Goal: Navigation & Orientation: Find specific page/section

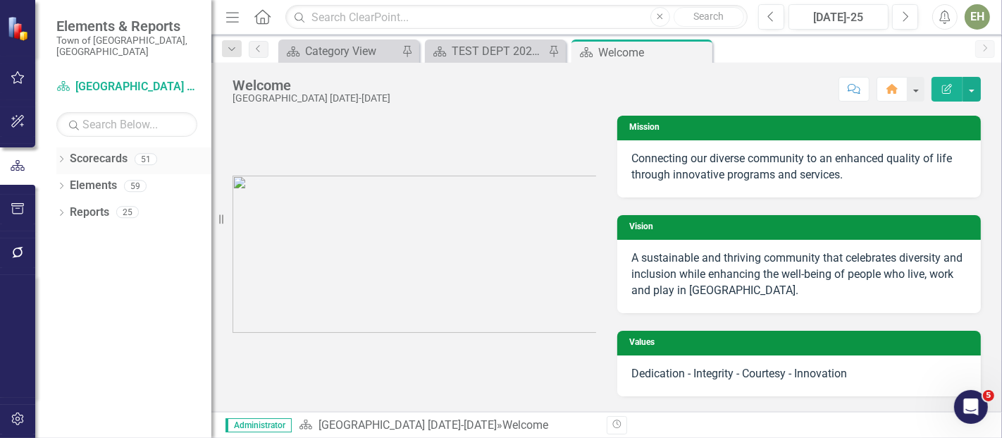
click at [60, 157] on icon "Dropdown" at bounding box center [61, 161] width 10 height 8
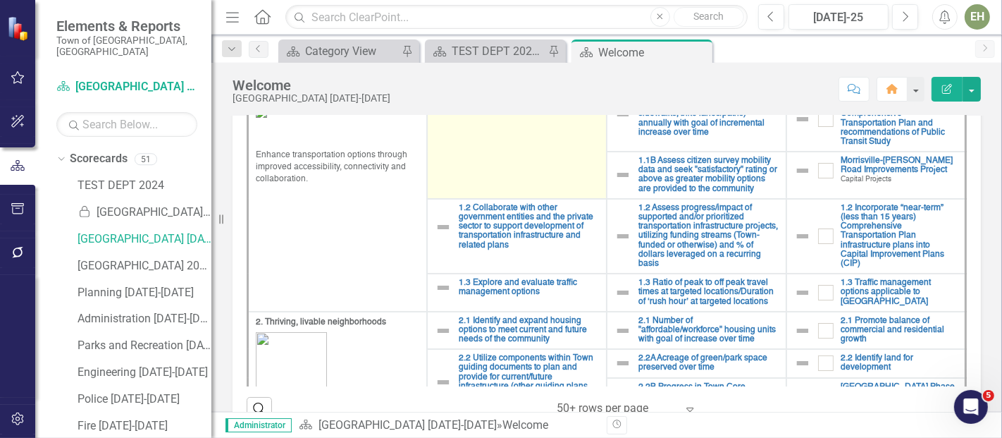
scroll to position [313, 0]
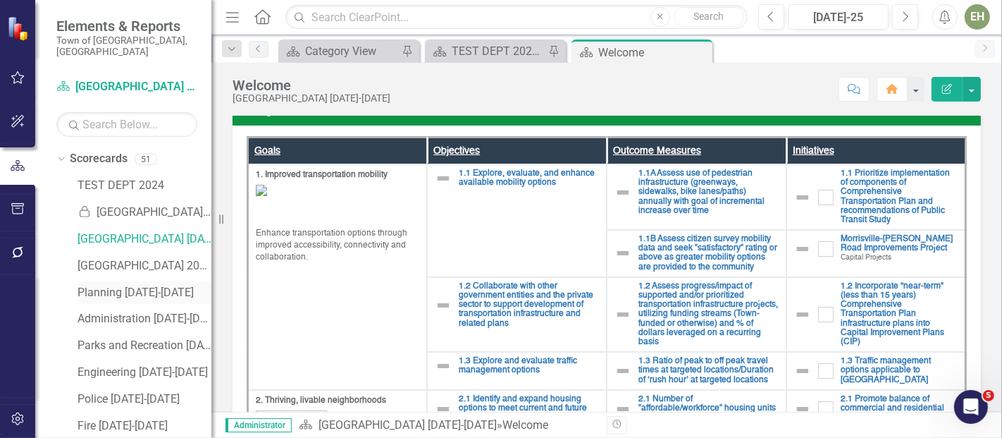
click at [111, 285] on link "Planning [DATE]-[DATE]" at bounding box center [145, 293] width 134 height 16
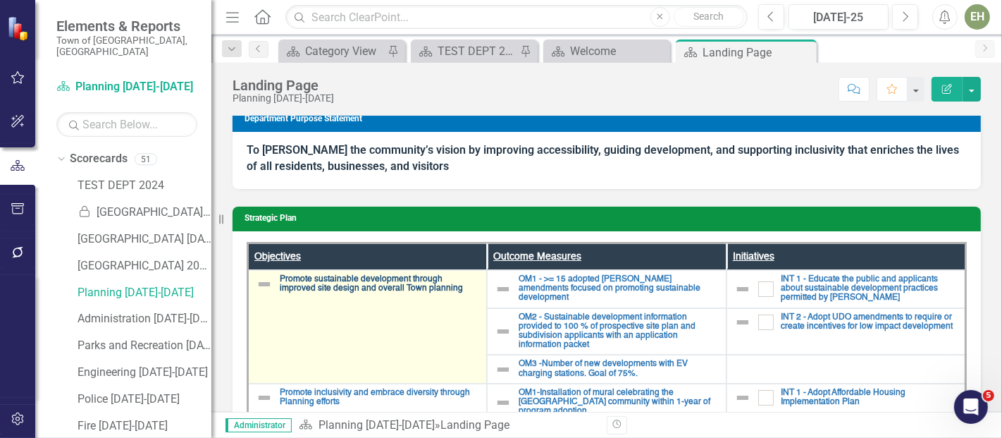
click at [381, 289] on link "Promote sustainable development through improved site design and overall Town p…" at bounding box center [380, 284] width 200 height 18
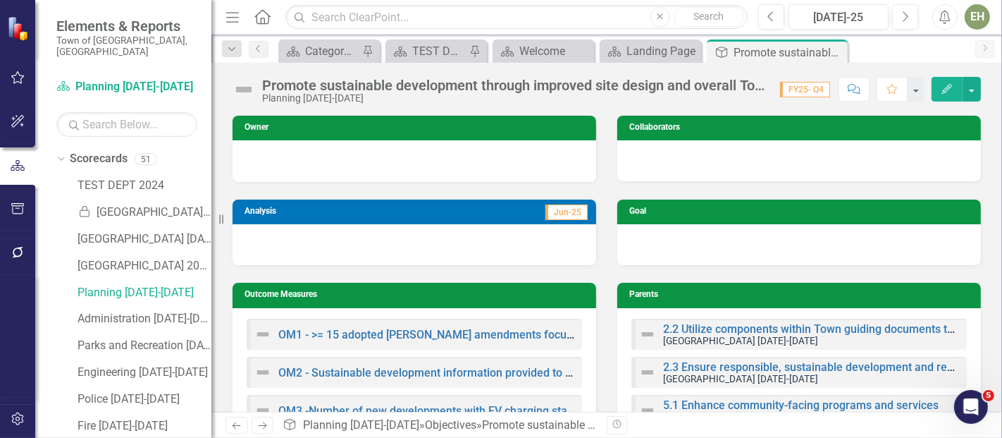
scroll to position [78, 0]
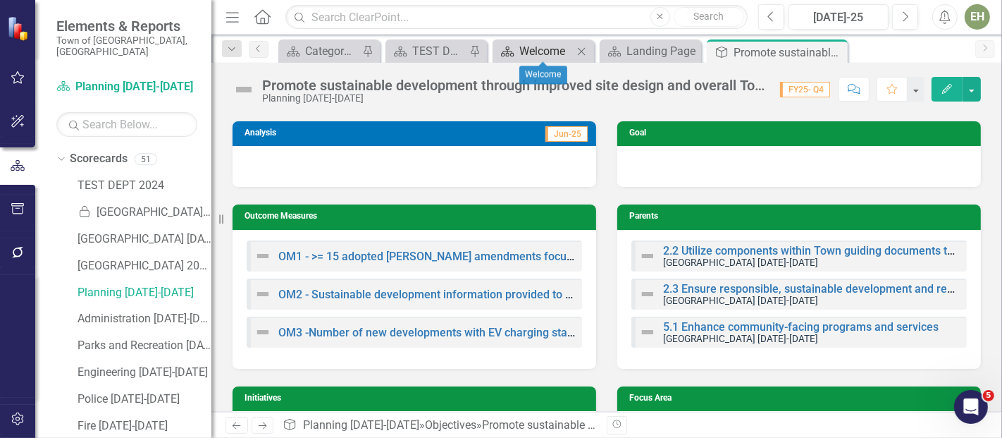
click at [553, 49] on div "Welcome" at bounding box center [547, 51] width 54 height 18
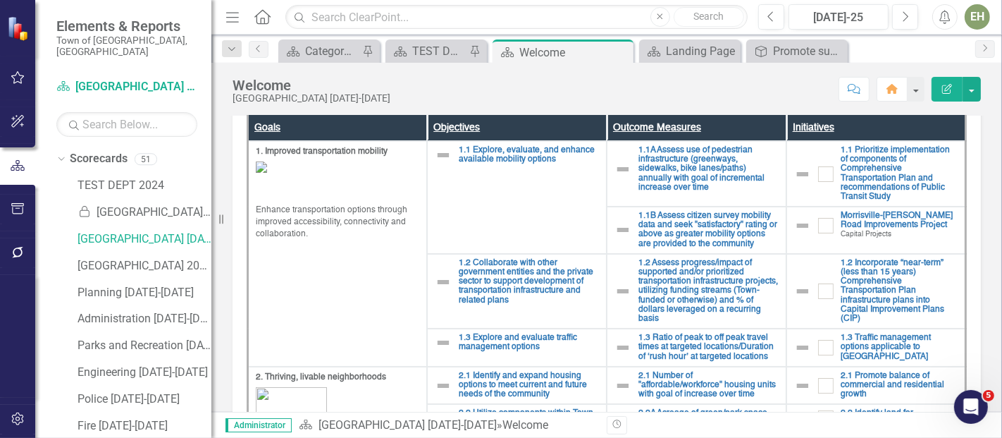
scroll to position [324, 0]
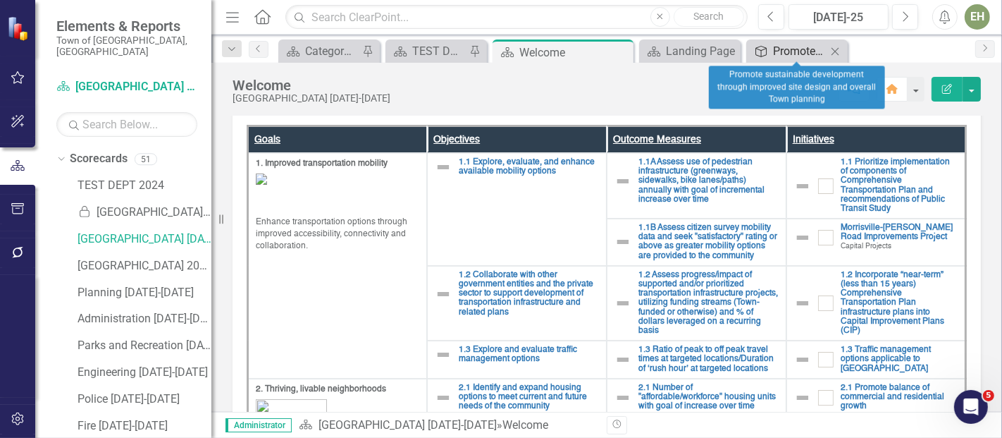
click at [810, 51] on div "Promote sustainable development through improved site design and overall Town p…" at bounding box center [800, 51] width 54 height 18
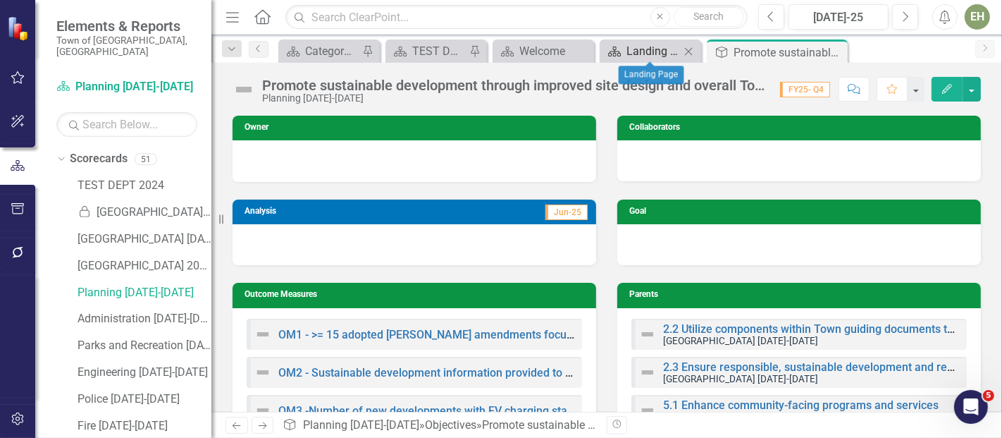
click at [650, 48] on div "Landing Page" at bounding box center [654, 51] width 54 height 18
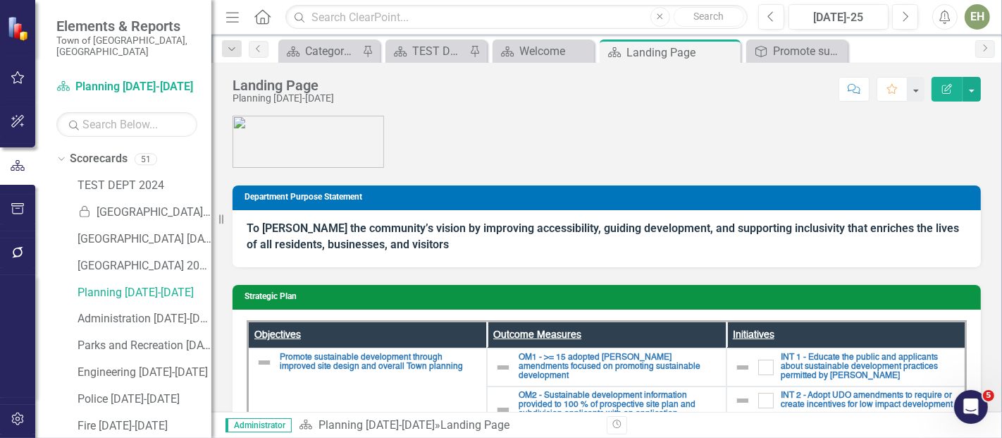
click at [859, 120] on figure at bounding box center [607, 142] width 749 height 52
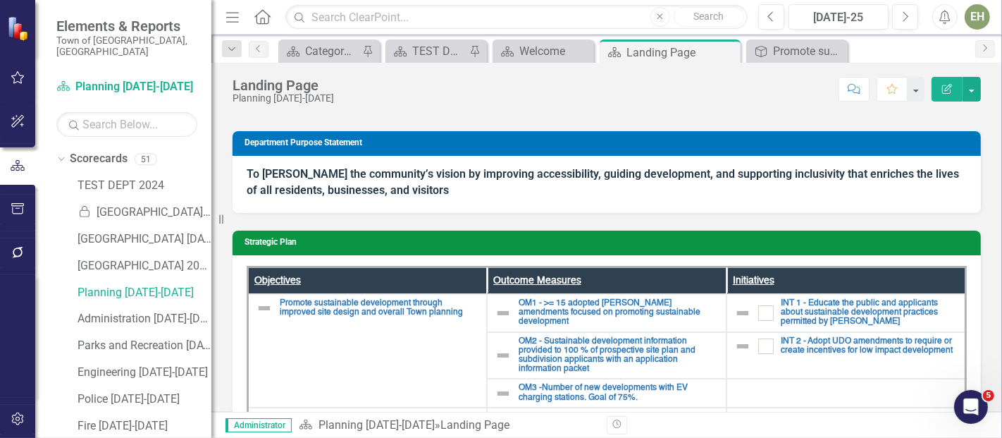
scroll to position [78, 0]
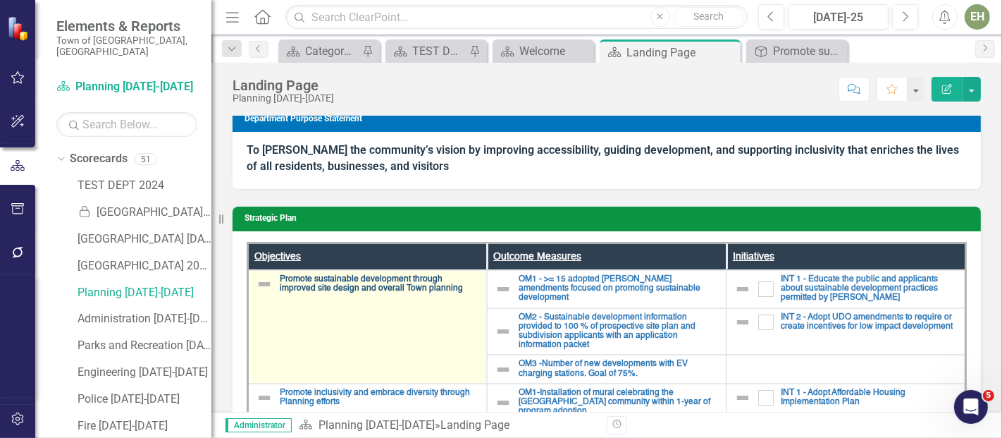
click at [404, 290] on link "Promote sustainable development through improved site design and overall Town p…" at bounding box center [380, 284] width 200 height 18
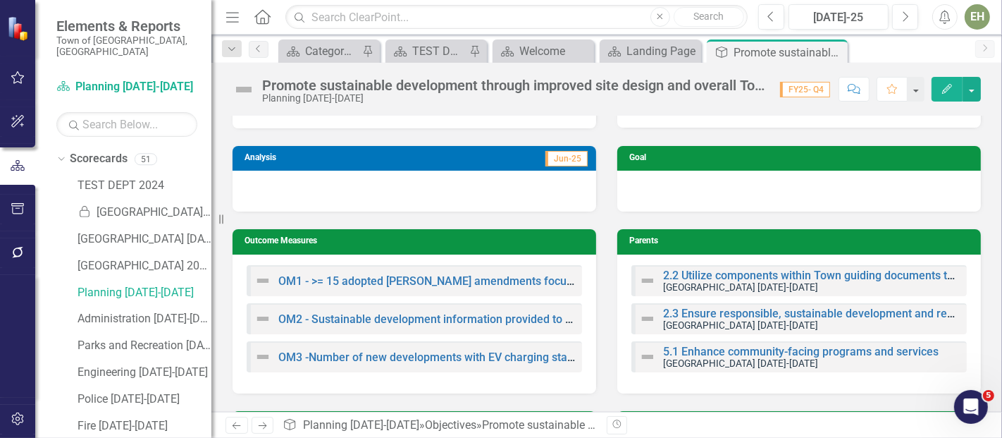
scroll to position [78, 0]
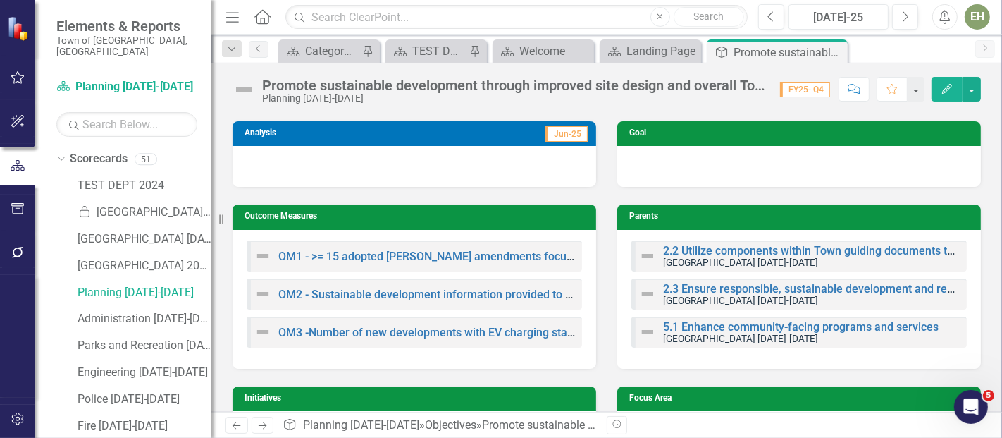
click at [850, 219] on h3 "Parents" at bounding box center [802, 215] width 345 height 9
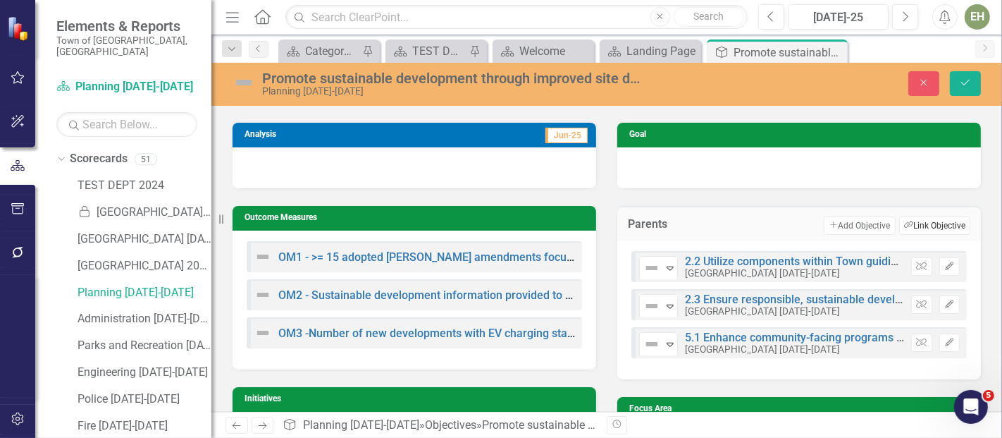
click at [916, 224] on button "Link Tag Link Objective" at bounding box center [935, 225] width 71 height 18
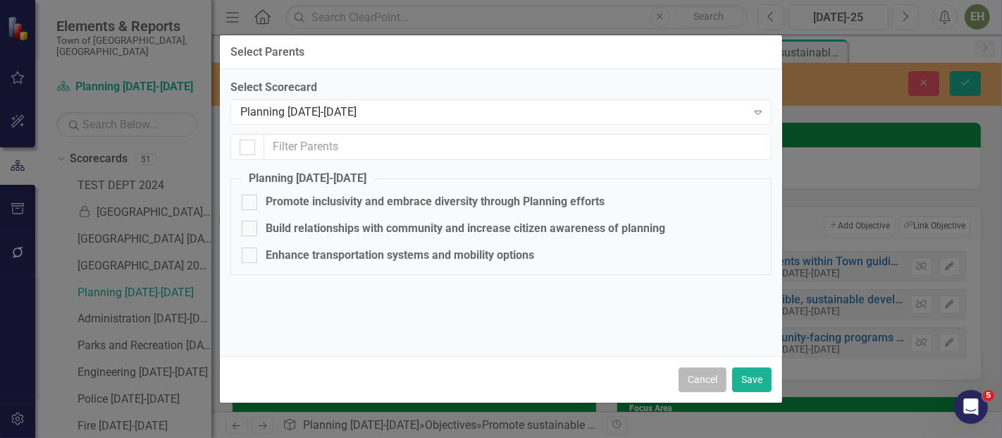
click at [715, 375] on button "Cancel" at bounding box center [703, 379] width 48 height 25
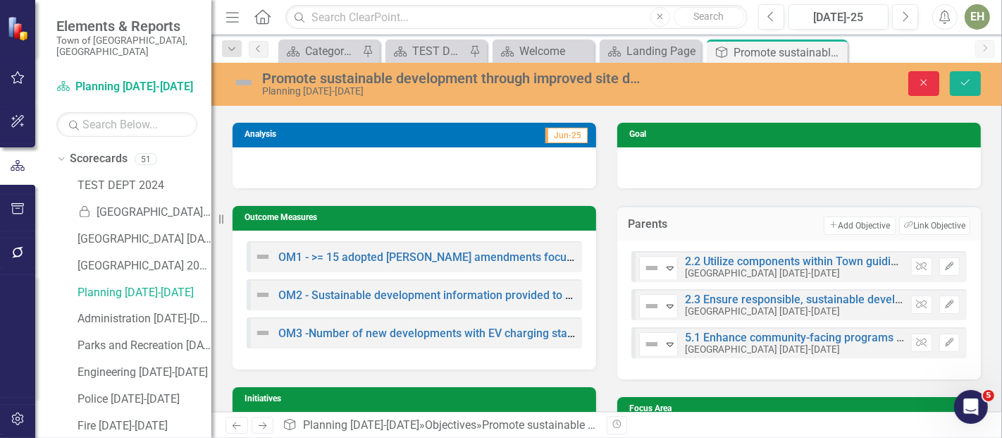
click at [925, 79] on icon "Close" at bounding box center [924, 83] width 13 height 10
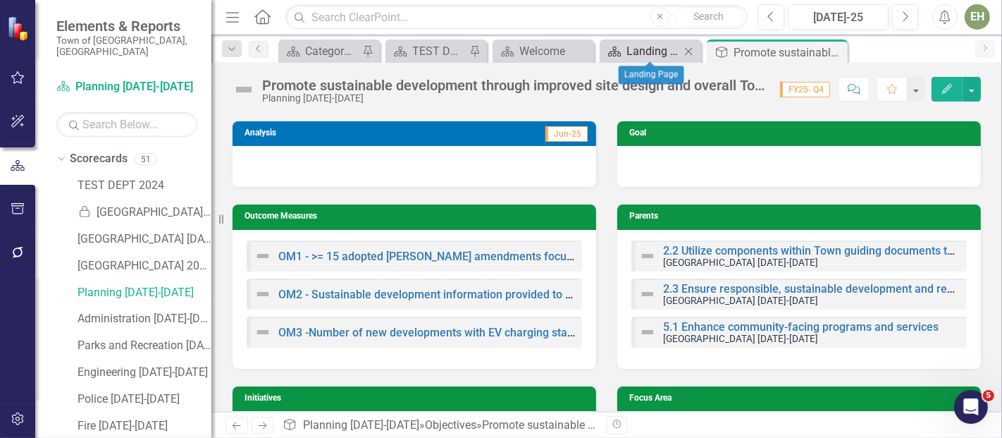
click at [646, 50] on div "Landing Page" at bounding box center [654, 51] width 54 height 18
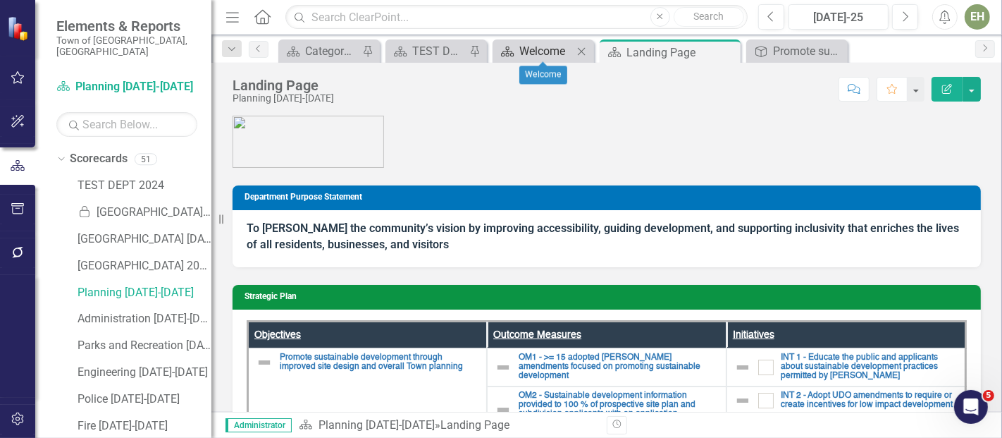
click at [542, 53] on div "Welcome" at bounding box center [547, 51] width 54 height 18
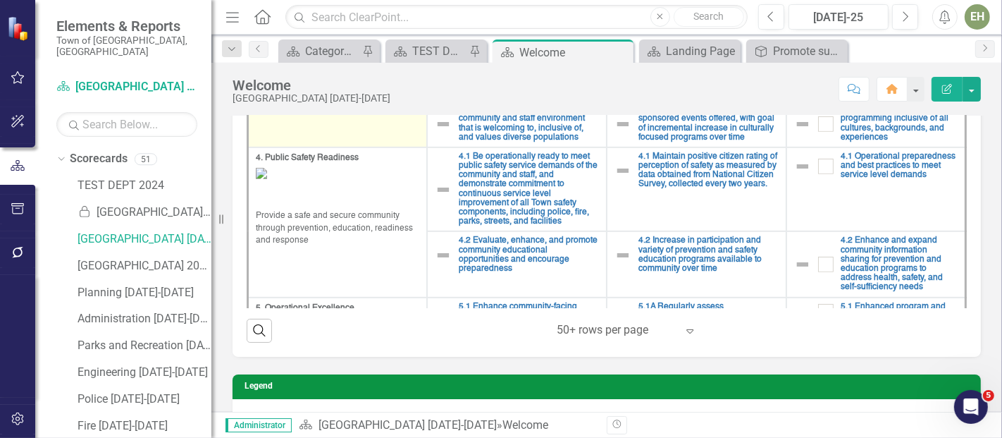
scroll to position [470, 0]
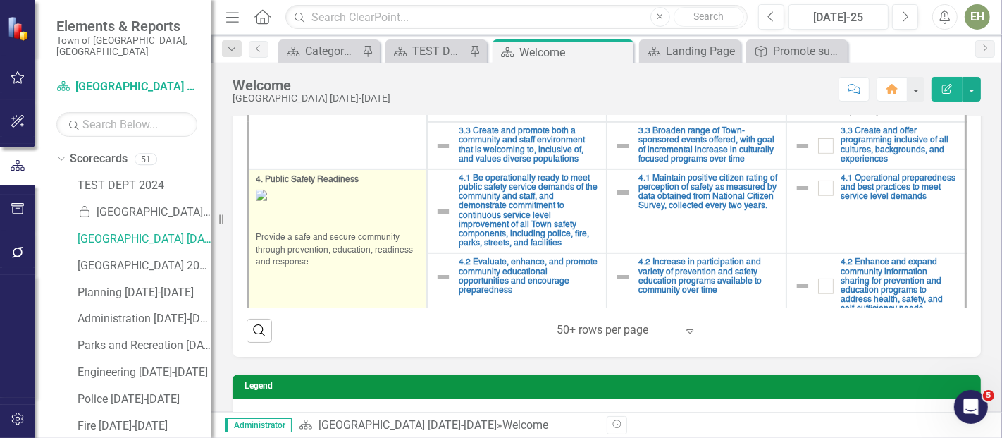
click at [338, 174] on span "4. Public Safety Readiness" at bounding box center [338, 180] width 164 height 12
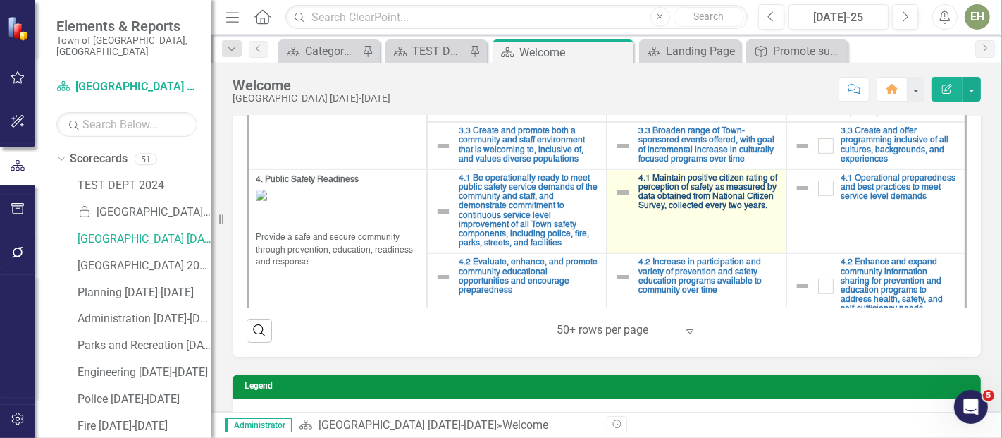
click at [705, 200] on link "4.1 Maintain positive citizen rating of perception of safety as measured by dat…" at bounding box center [709, 192] width 140 height 37
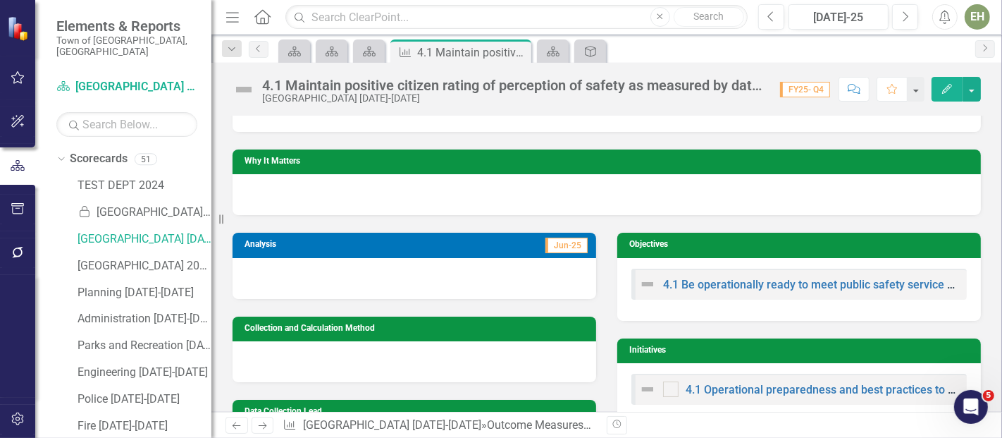
scroll to position [78, 0]
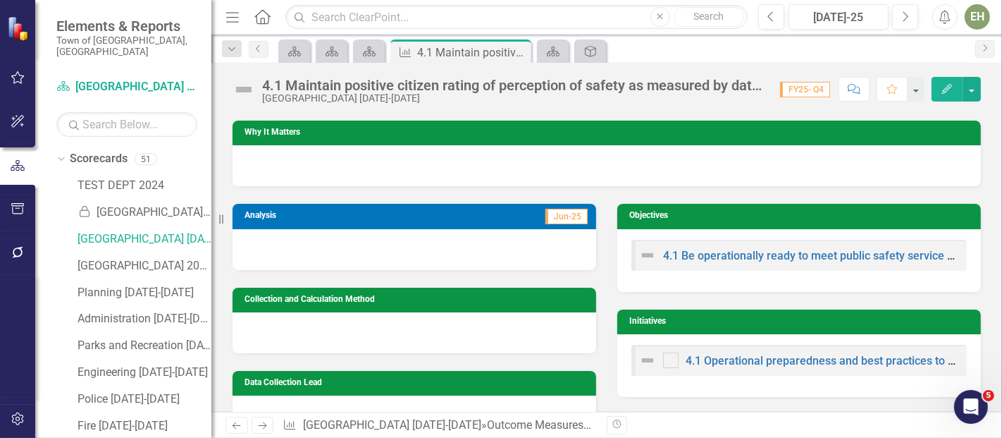
click at [259, 422] on icon "Next" at bounding box center [263, 425] width 12 height 9
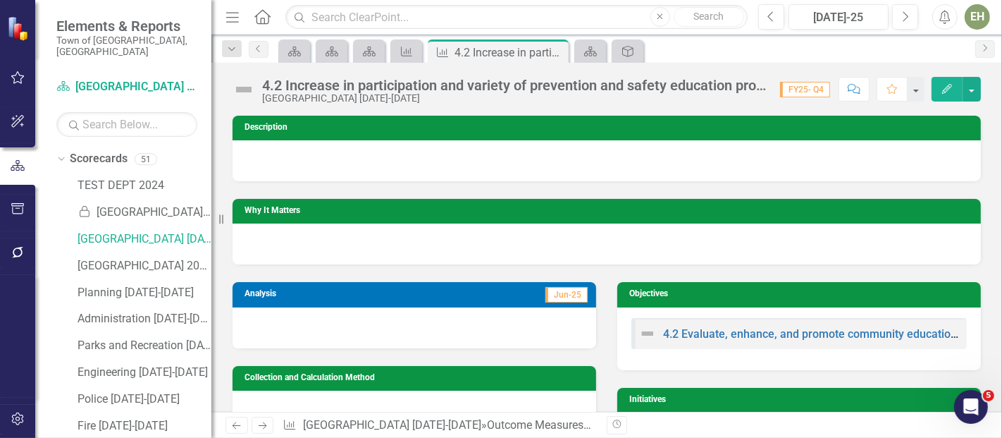
click at [261, 419] on link "Next" at bounding box center [263, 425] width 23 height 17
click at [234, 421] on icon "Previous" at bounding box center [237, 425] width 12 height 9
click at [557, 51] on icon "Close" at bounding box center [555, 52] width 14 height 11
click at [517, 48] on icon "Close" at bounding box center [518, 52] width 14 height 11
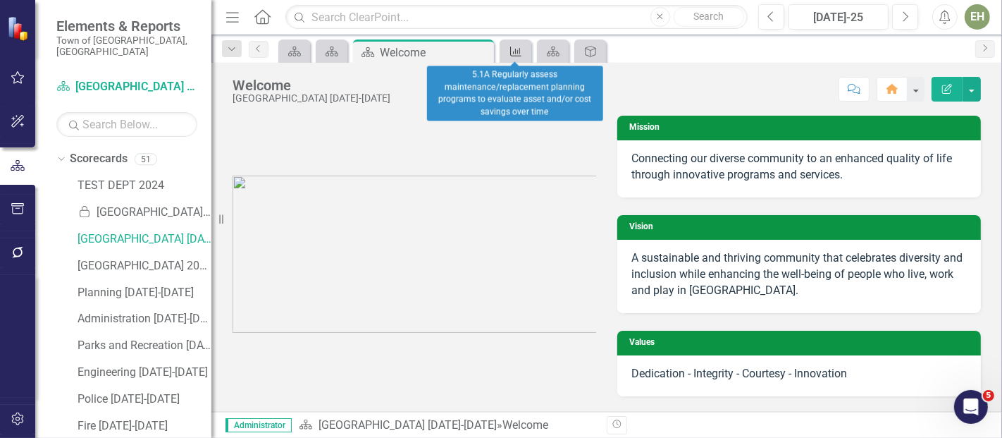
click at [513, 49] on icon "Outcome Measure" at bounding box center [516, 51] width 14 height 11
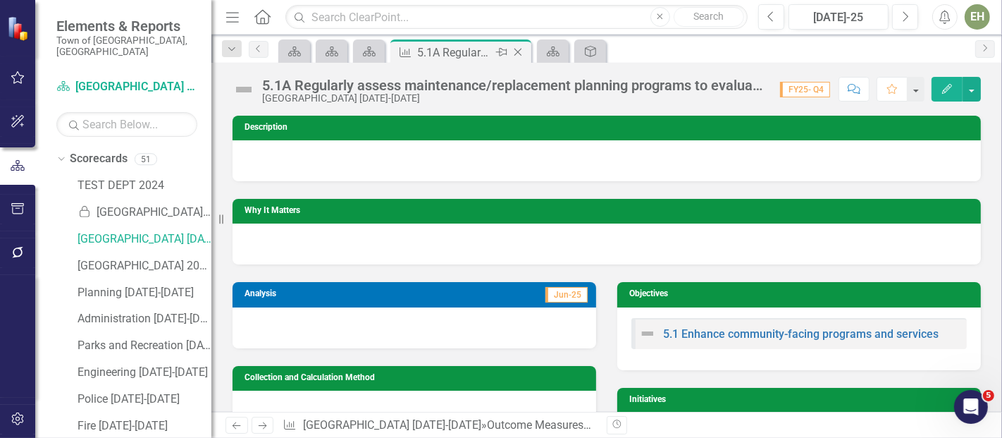
click at [513, 49] on icon "Close" at bounding box center [518, 52] width 14 height 11
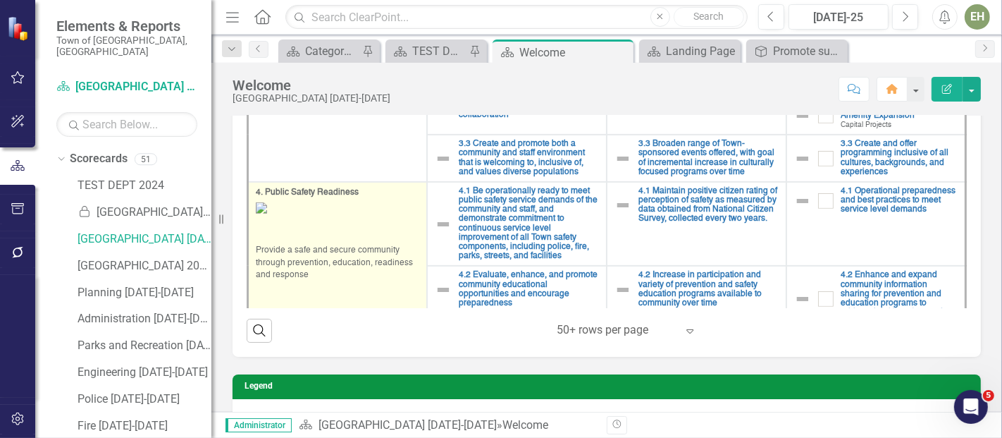
scroll to position [470, 0]
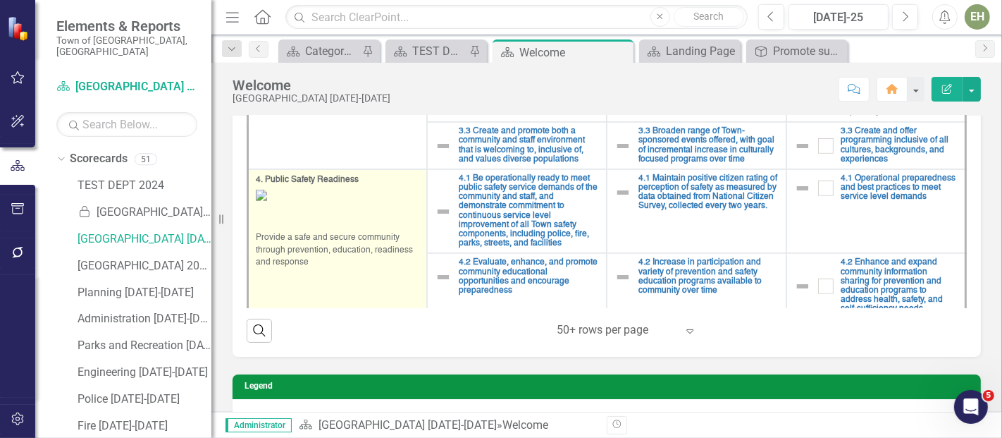
click at [338, 175] on span "4. Public Safety Readiness" at bounding box center [338, 180] width 164 height 12
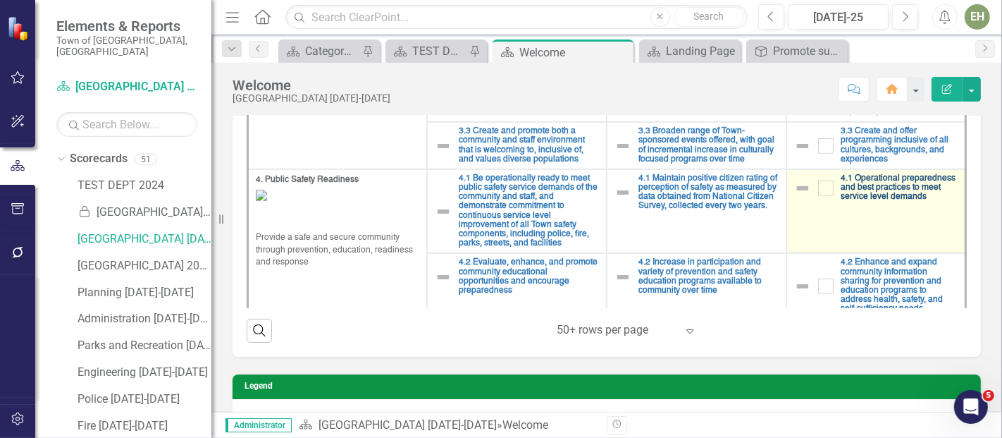
click at [859, 174] on link "4.1 Operational preparedness and best practices to meet service level demands" at bounding box center [899, 188] width 117 height 28
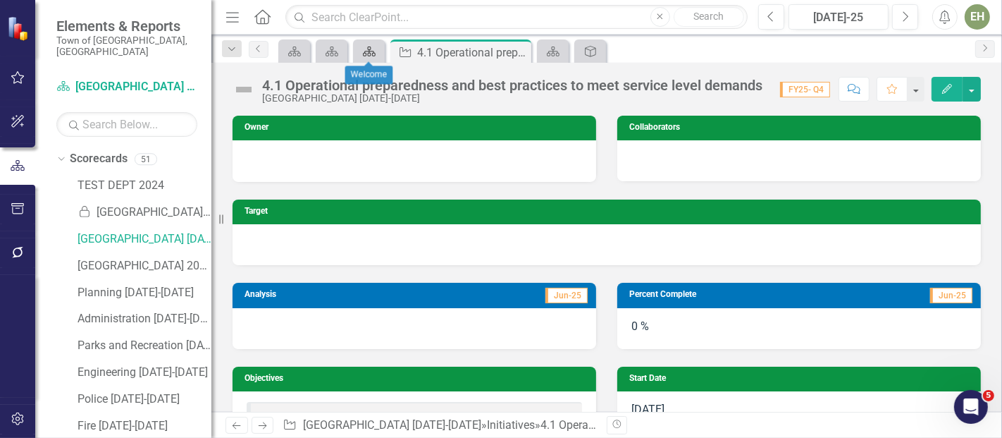
click at [372, 46] on icon "Scorecard" at bounding box center [369, 51] width 14 height 11
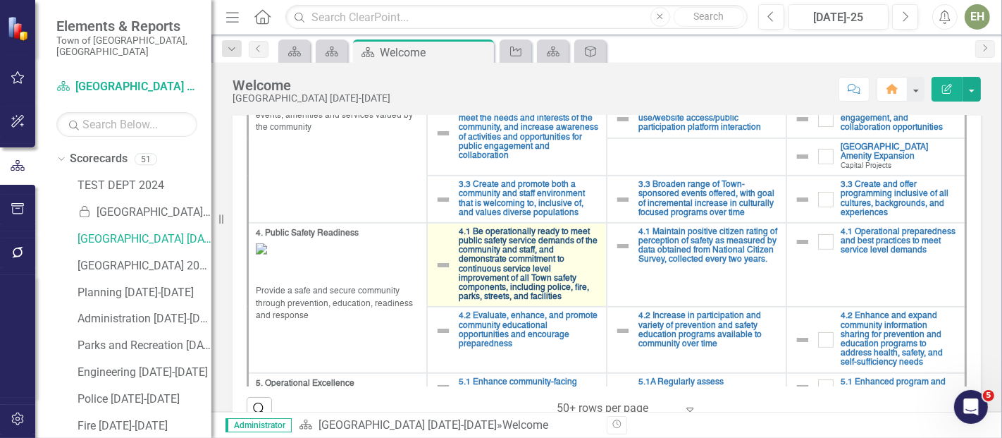
scroll to position [470, 0]
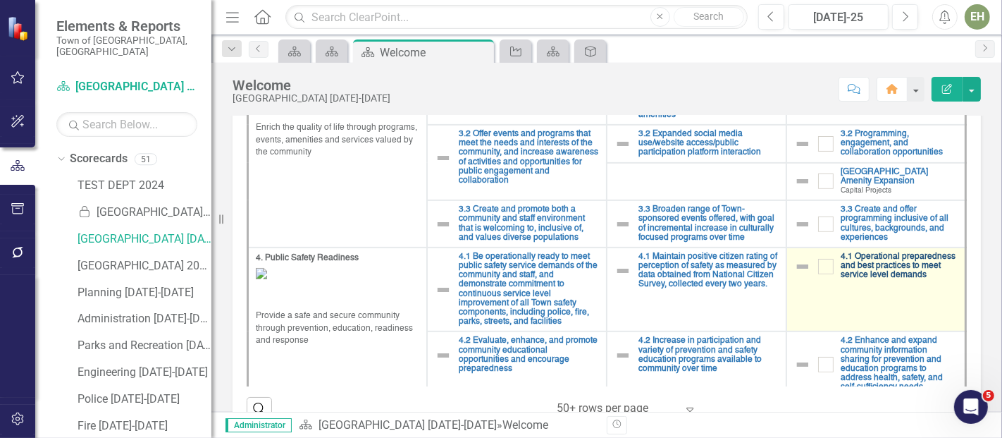
click at [845, 260] on link "4.1 Operational preparedness and best practices to meet service level demands" at bounding box center [899, 266] width 117 height 28
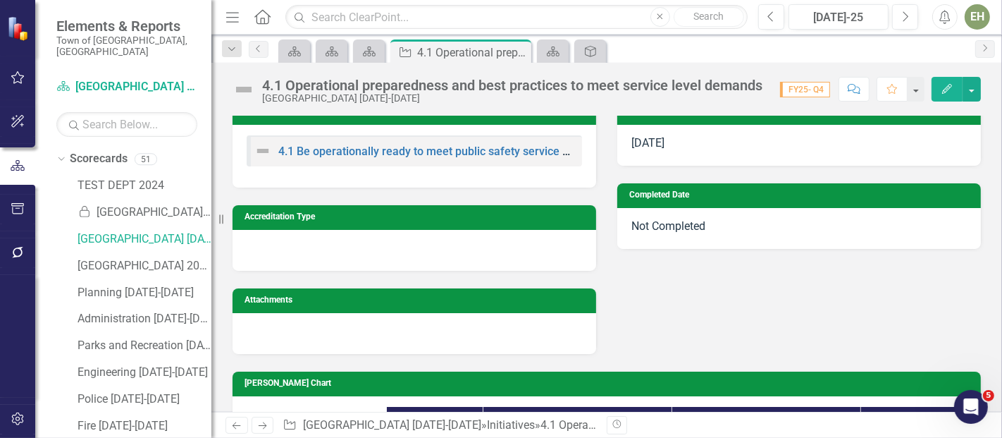
scroll to position [48, 0]
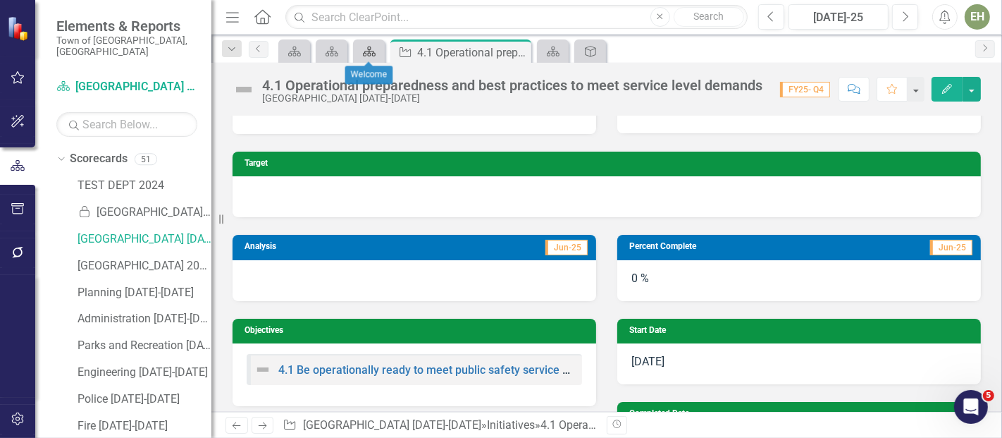
click at [372, 46] on icon "Scorecard" at bounding box center [369, 51] width 14 height 11
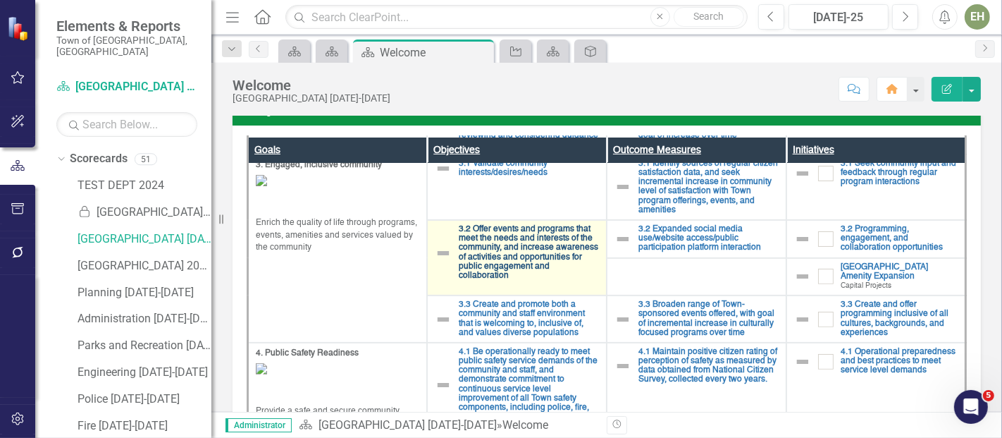
scroll to position [548, 0]
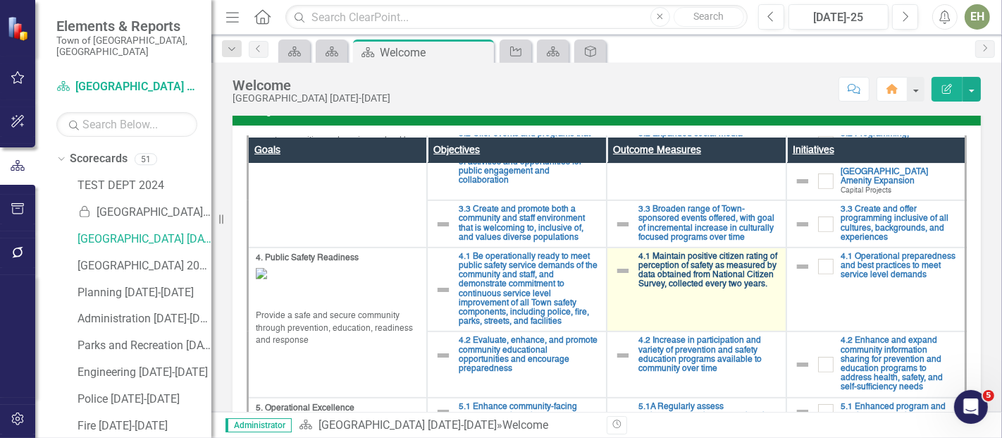
click at [677, 261] on link "4.1 Maintain positive citizen rating of perception of safety as measured by dat…" at bounding box center [709, 270] width 140 height 37
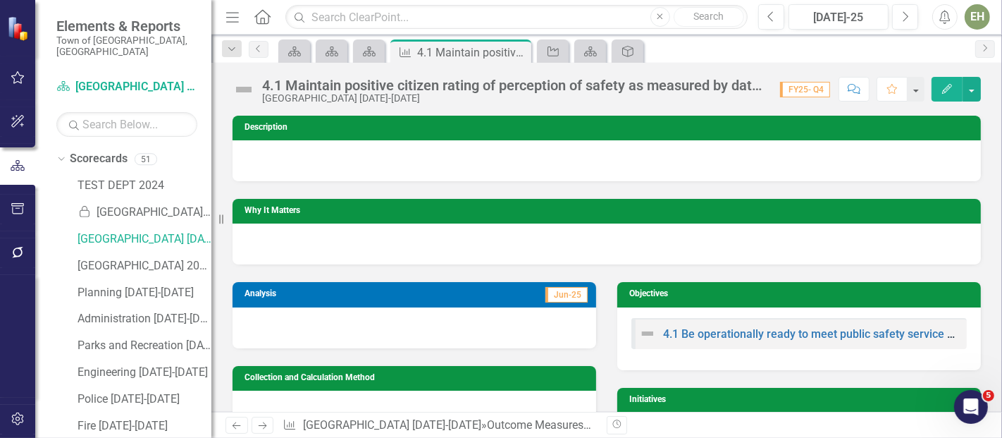
click at [247, 88] on img at bounding box center [244, 89] width 23 height 23
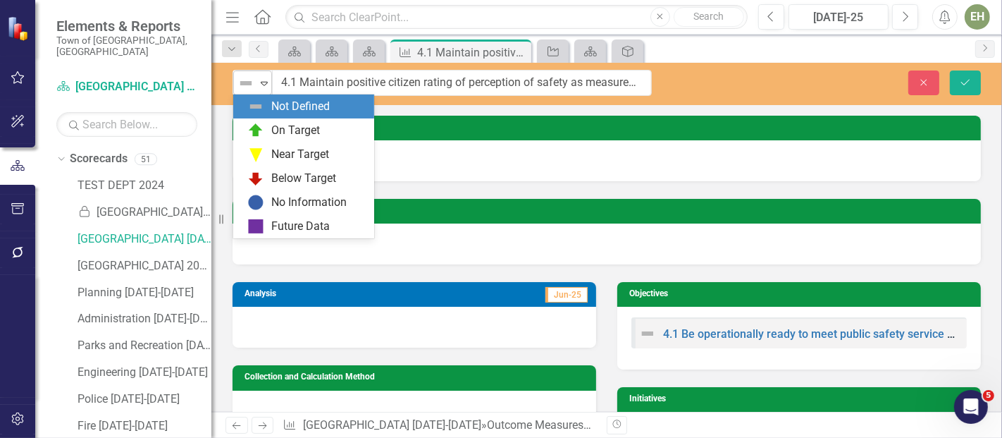
click at [259, 87] on icon "Expand" at bounding box center [264, 83] width 14 height 11
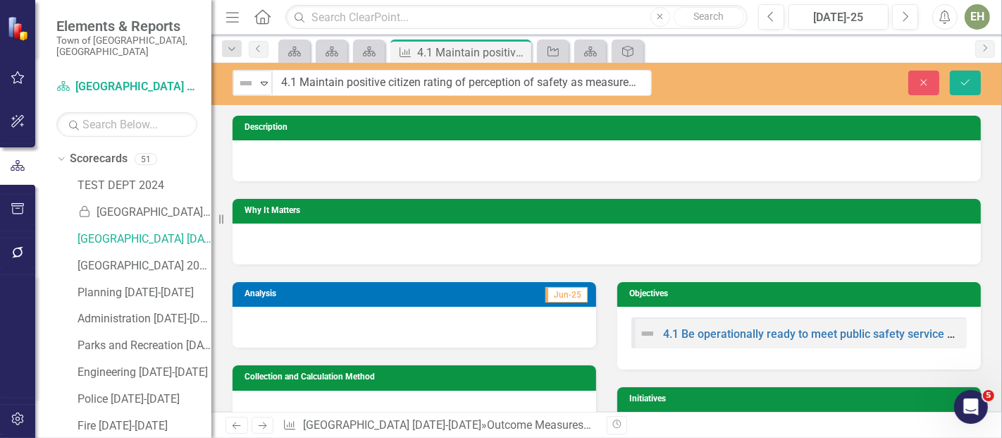
click at [533, 142] on div at bounding box center [607, 160] width 749 height 41
click at [921, 80] on icon "Close" at bounding box center [924, 83] width 13 height 10
